Goal: Subscribe to service/newsletter

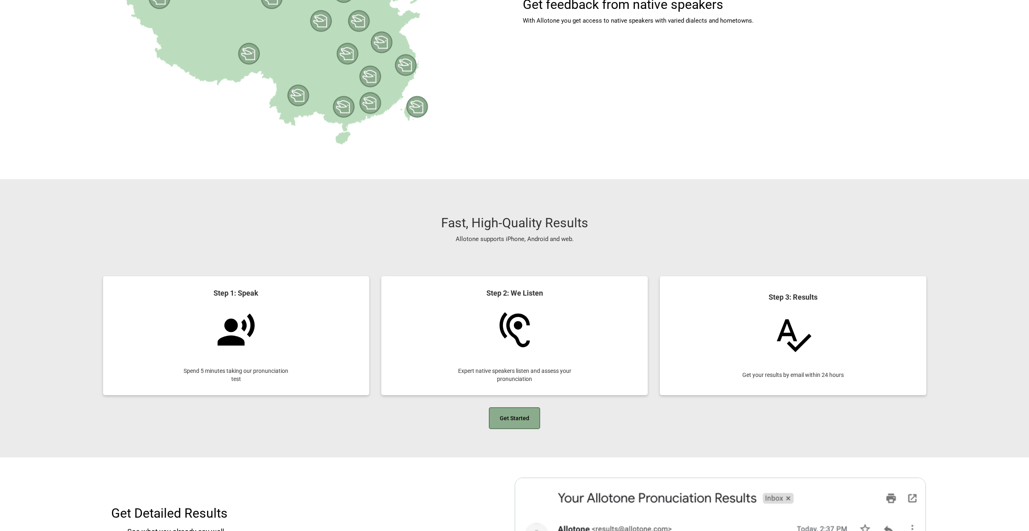
scroll to position [889, 0]
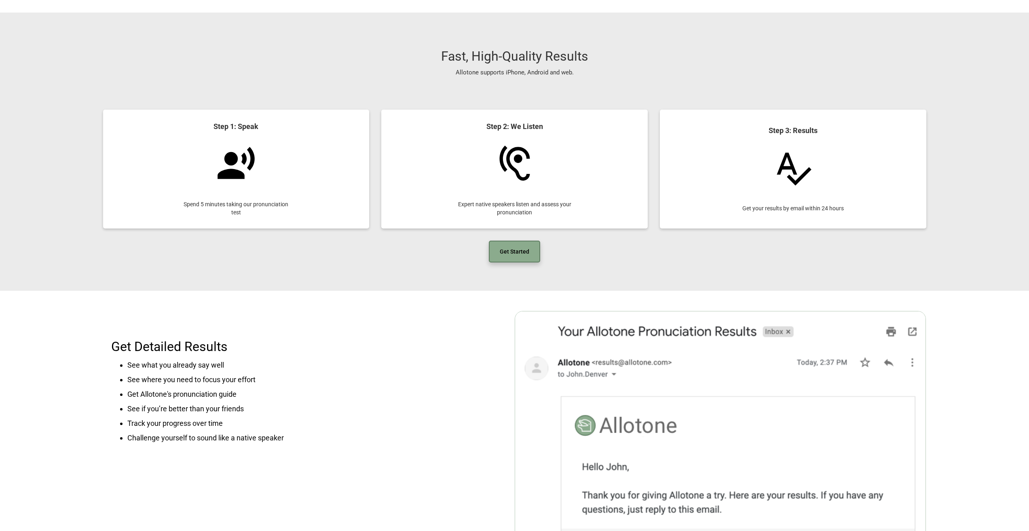
click at [513, 252] on link "Get Started" at bounding box center [514, 251] width 51 height 22
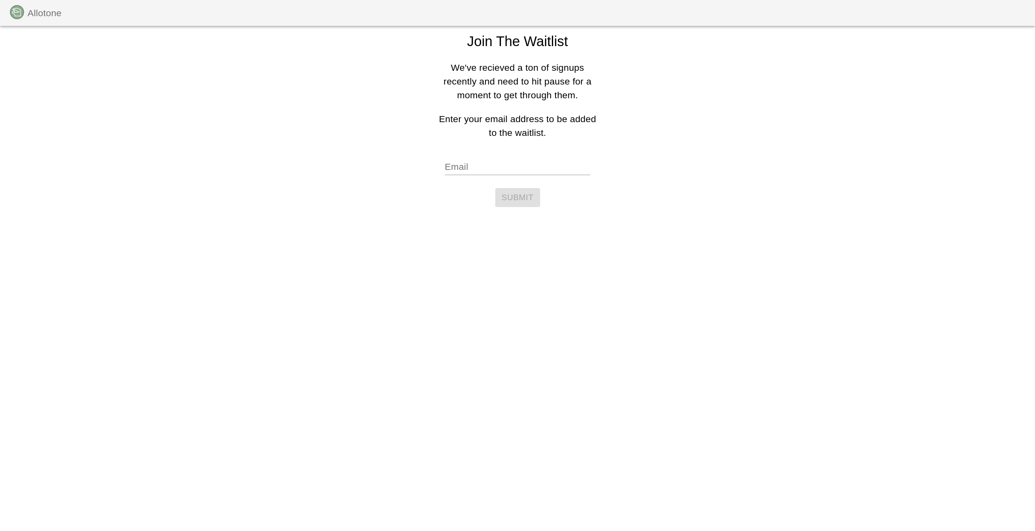
click at [519, 170] on input "Email" at bounding box center [517, 167] width 145 height 16
type input "ryogolo1225@gmail.com"
click at [520, 183] on div "Join The Waitlist We've recieved a ton of signups recently and need to hit paus…" at bounding box center [517, 106] width 168 height 213
click at [520, 190] on button "Submit" at bounding box center [517, 197] width 45 height 19
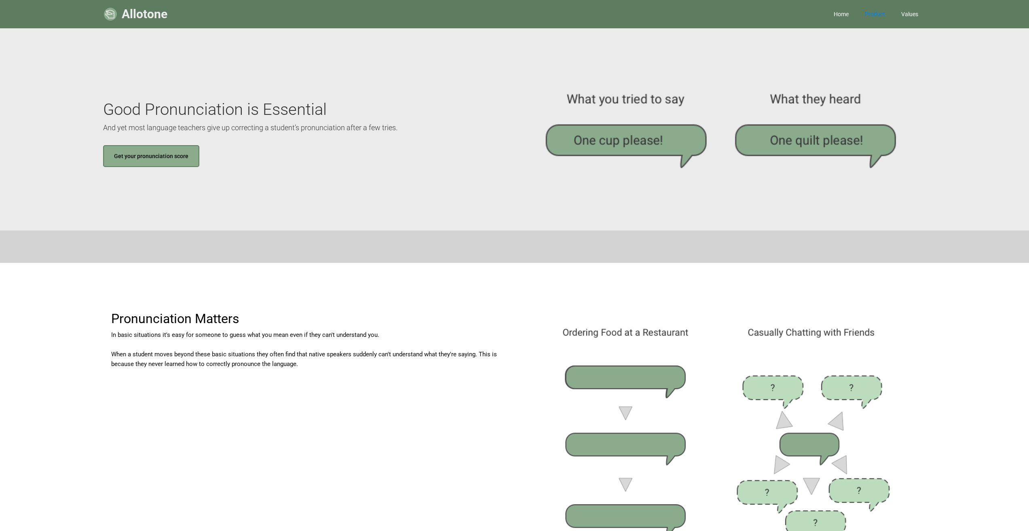
click at [574, 162] on img at bounding box center [719, 129] width 411 height 158
click at [593, 151] on img at bounding box center [719, 129] width 411 height 158
click at [599, 146] on img at bounding box center [719, 129] width 411 height 158
click at [613, 135] on img at bounding box center [719, 129] width 411 height 158
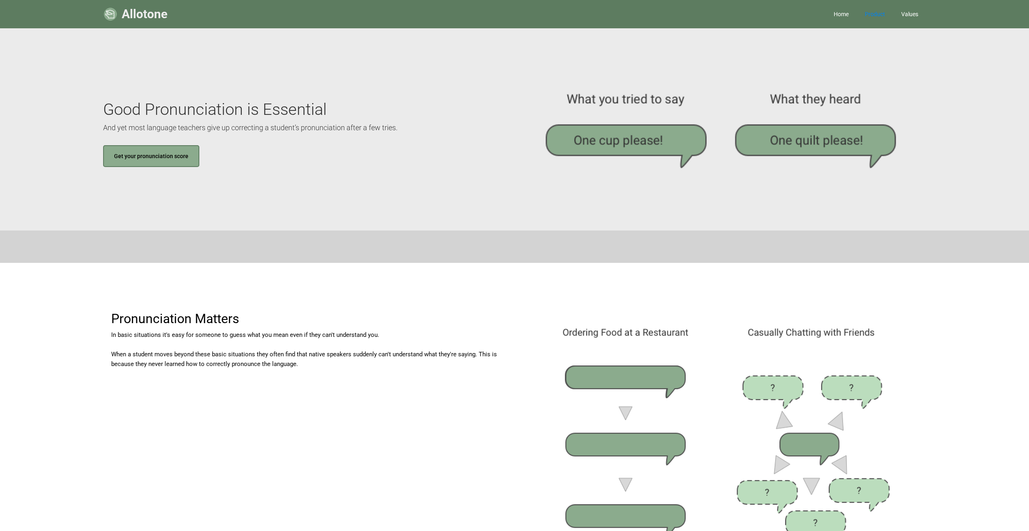
click at [613, 135] on img at bounding box center [719, 129] width 411 height 158
click at [912, 12] on link "Values" at bounding box center [909, 14] width 33 height 24
drag, startPoint x: 952, startPoint y: 337, endPoint x: 963, endPoint y: 124, distance: 212.9
